Goal: Task Accomplishment & Management: Manage account settings

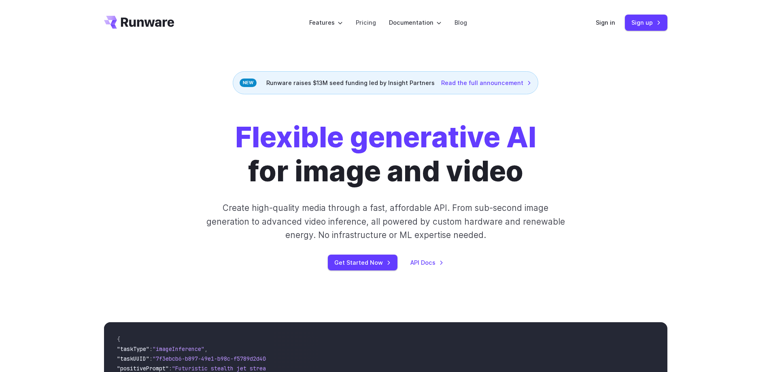
click at [610, 28] on div "Sign in Sign up" at bounding box center [632, 23] width 72 height 16
click at [611, 22] on link "Sign in" at bounding box center [605, 22] width 19 height 9
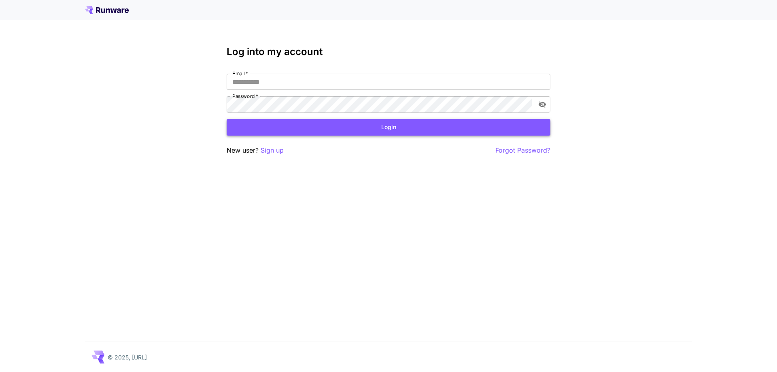
type input "**********"
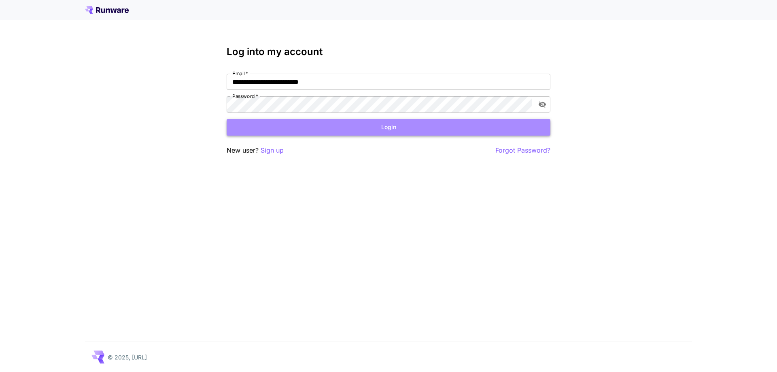
click at [381, 126] on button "Login" at bounding box center [389, 127] width 324 height 17
